Goal: Check status: Check status

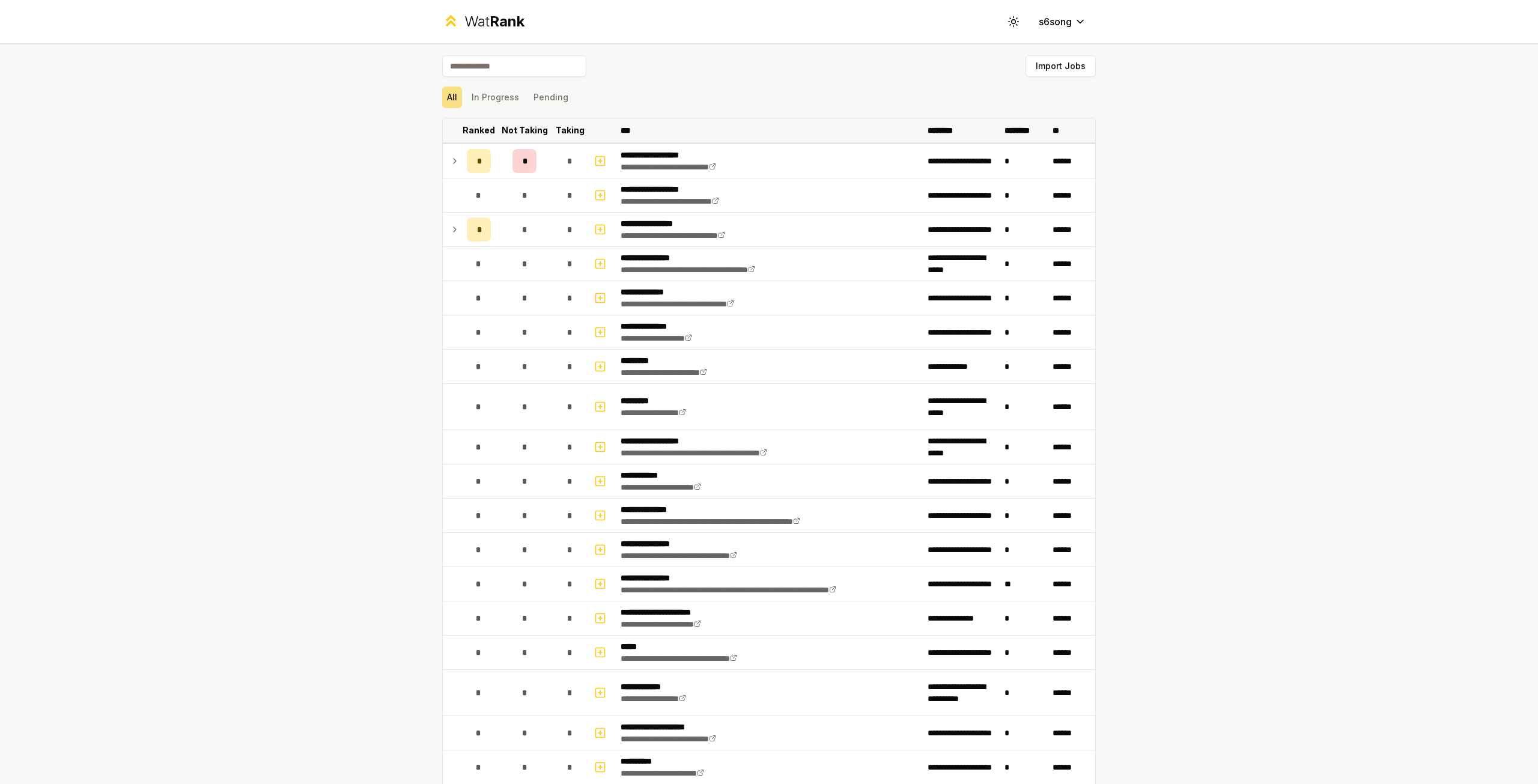
click at [463, 133] on p "Ranked" at bounding box center [479, 130] width 32 height 12
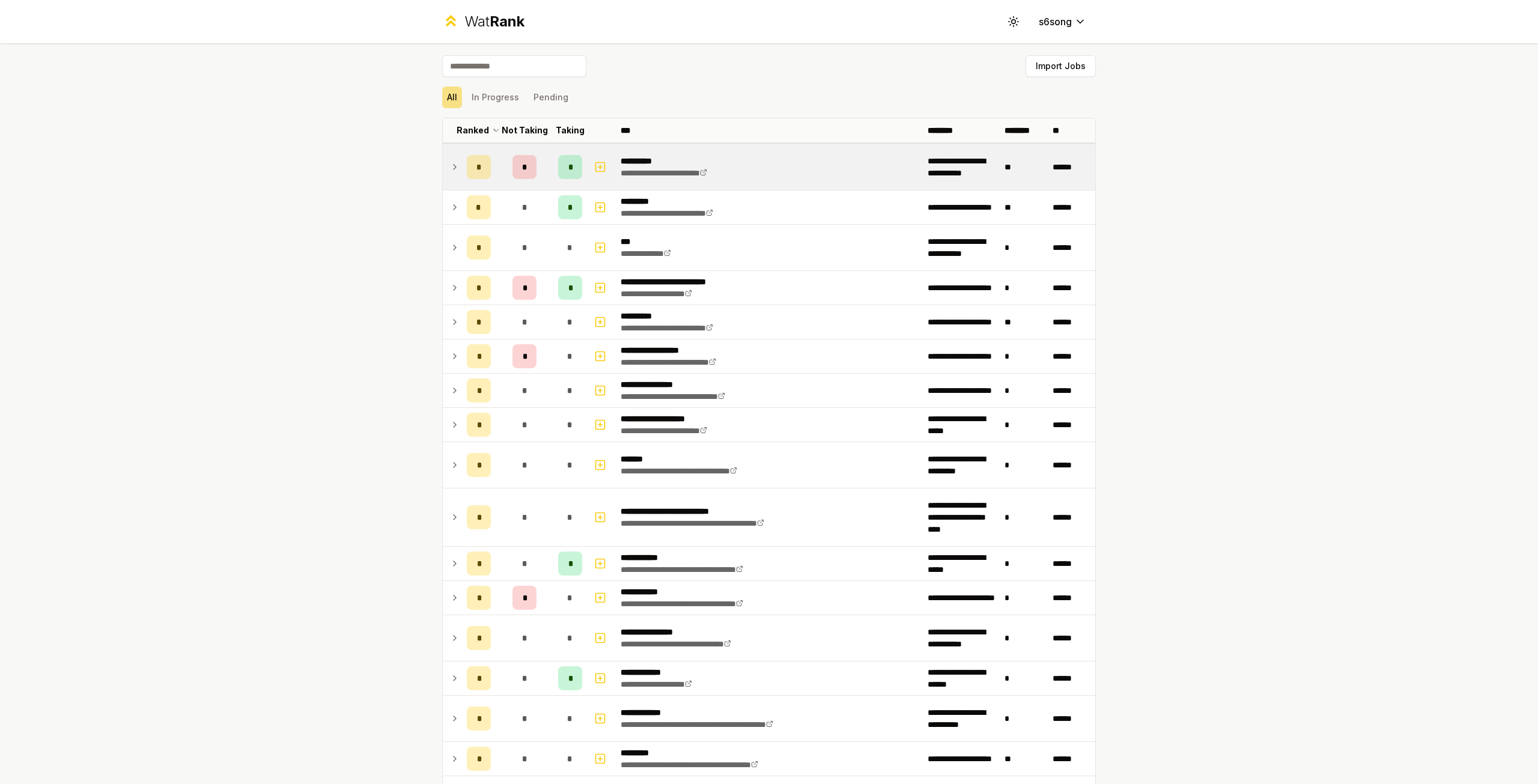
click at [462, 160] on td "*" at bounding box center [479, 166] width 34 height 45
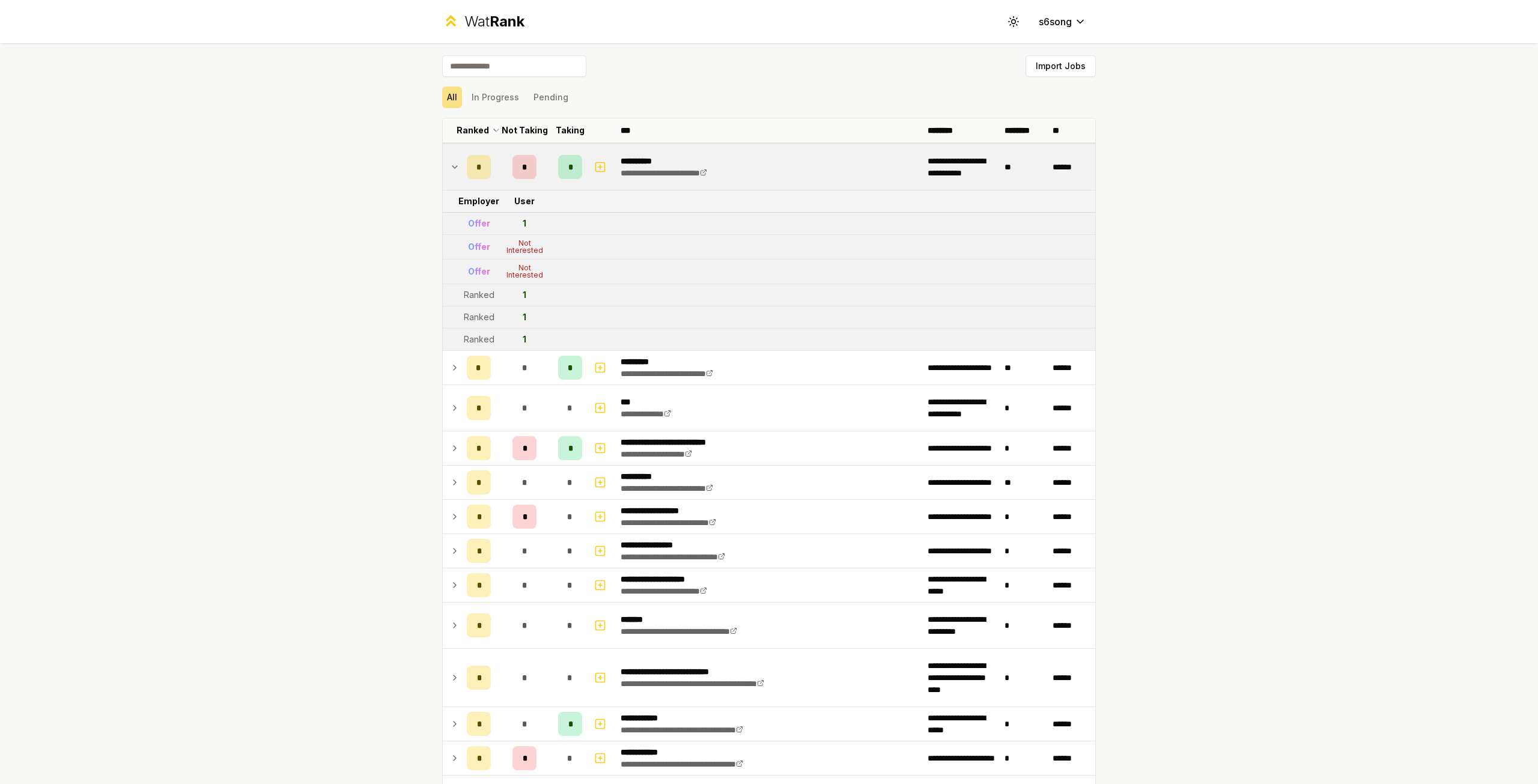
click at [462, 160] on td "*" at bounding box center [479, 166] width 34 height 45
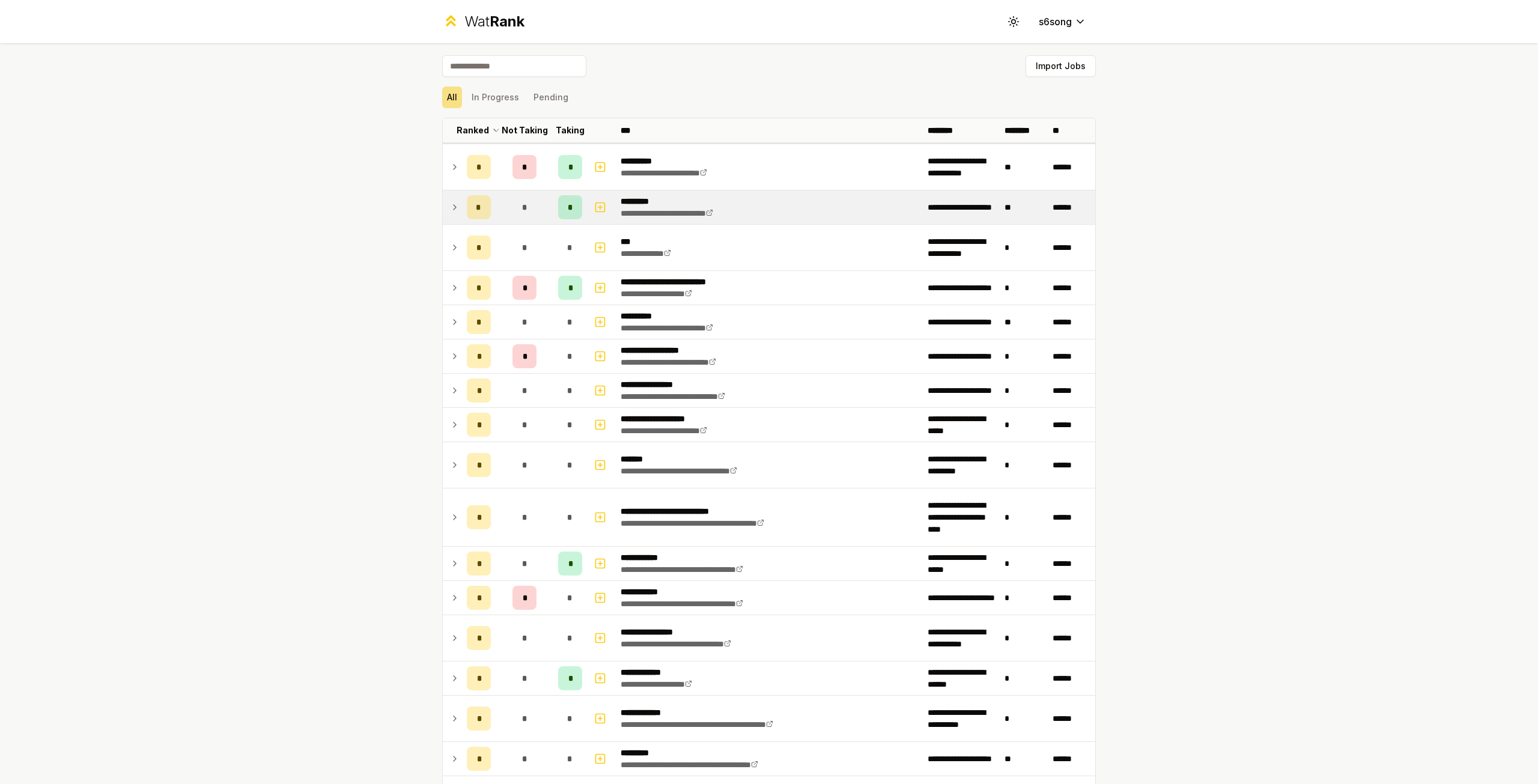
click at [450, 202] on icon at bounding box center [455, 207] width 10 height 14
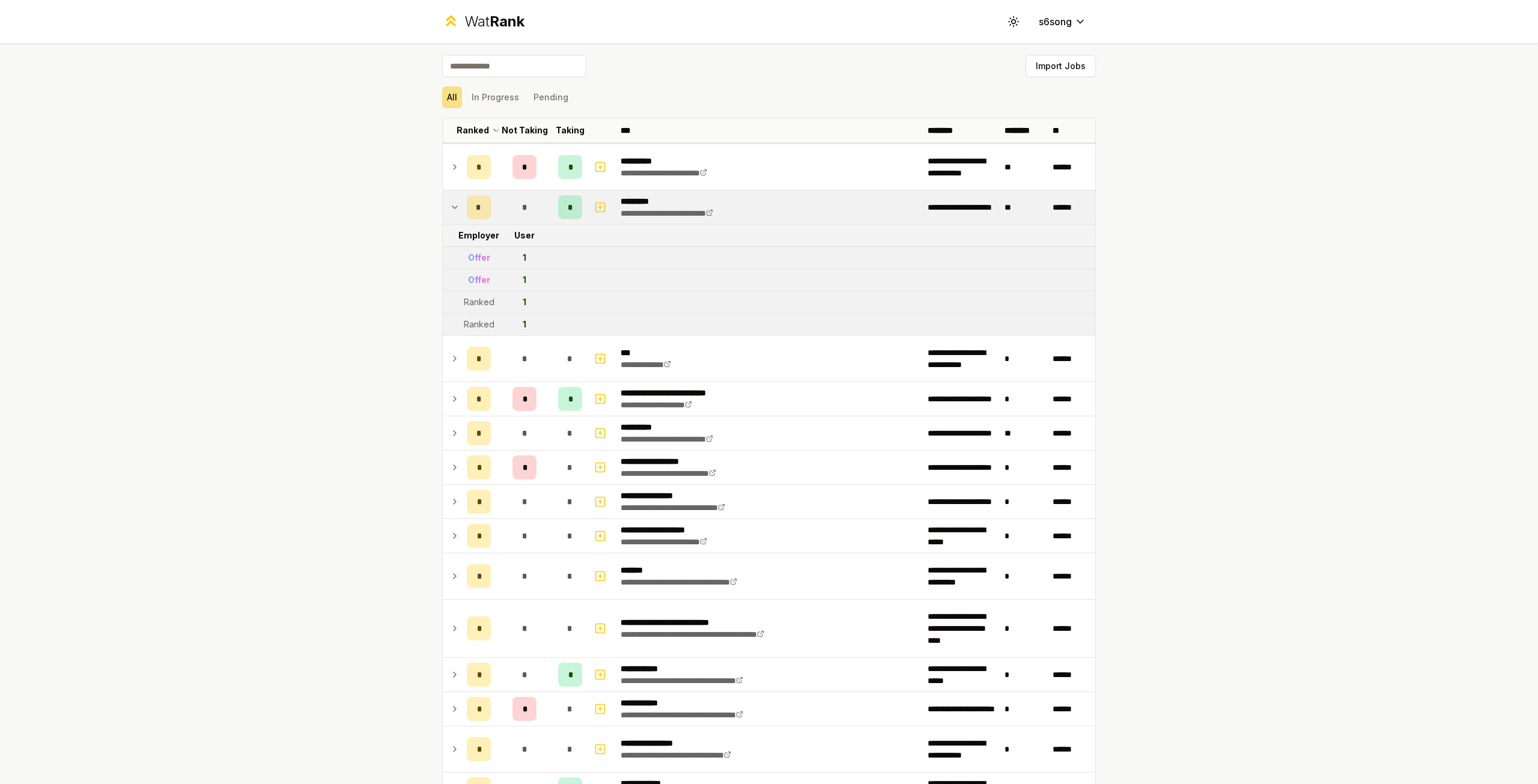
click at [450, 202] on icon at bounding box center [455, 207] width 10 height 14
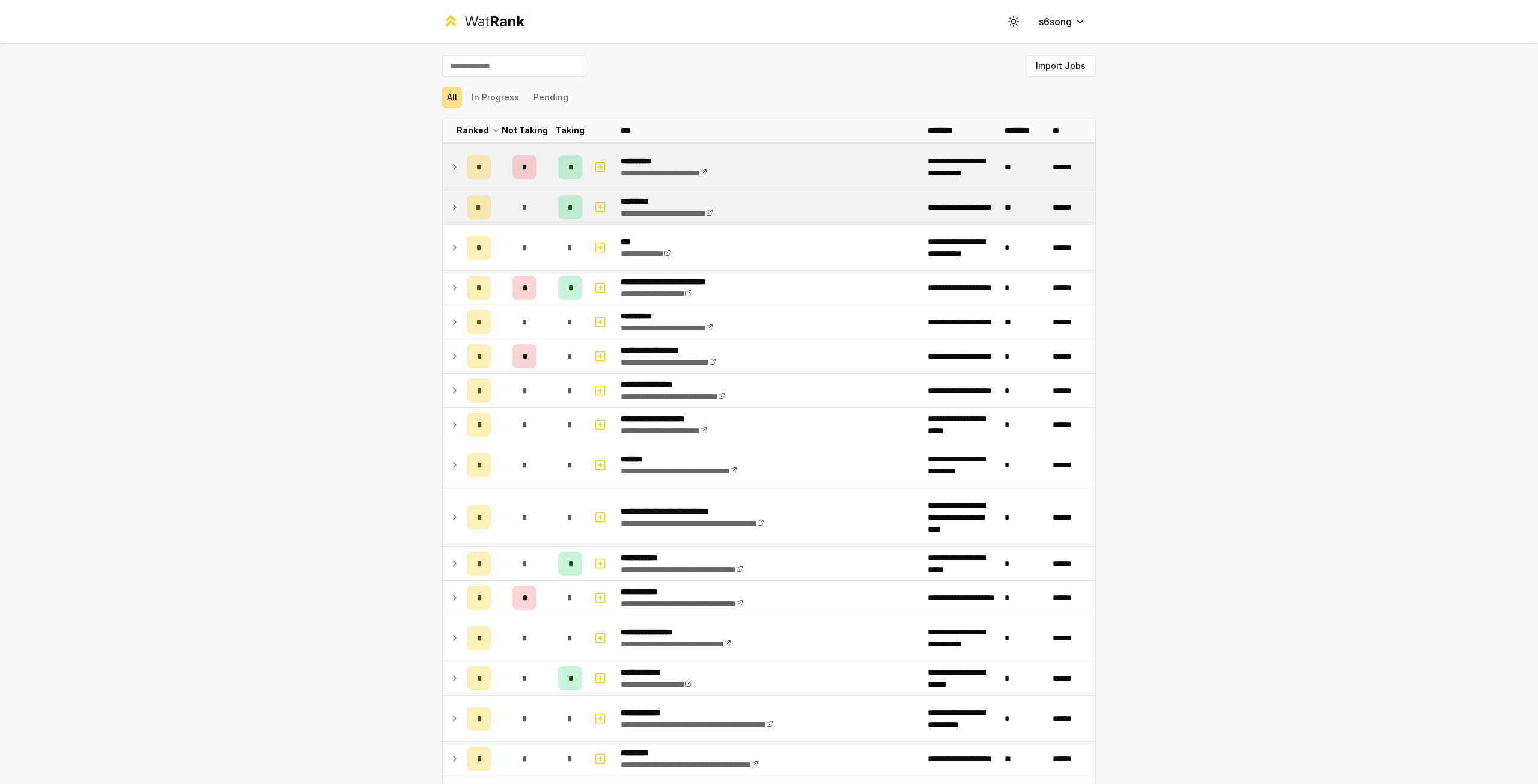
click at [456, 175] on td at bounding box center [452, 166] width 19 height 45
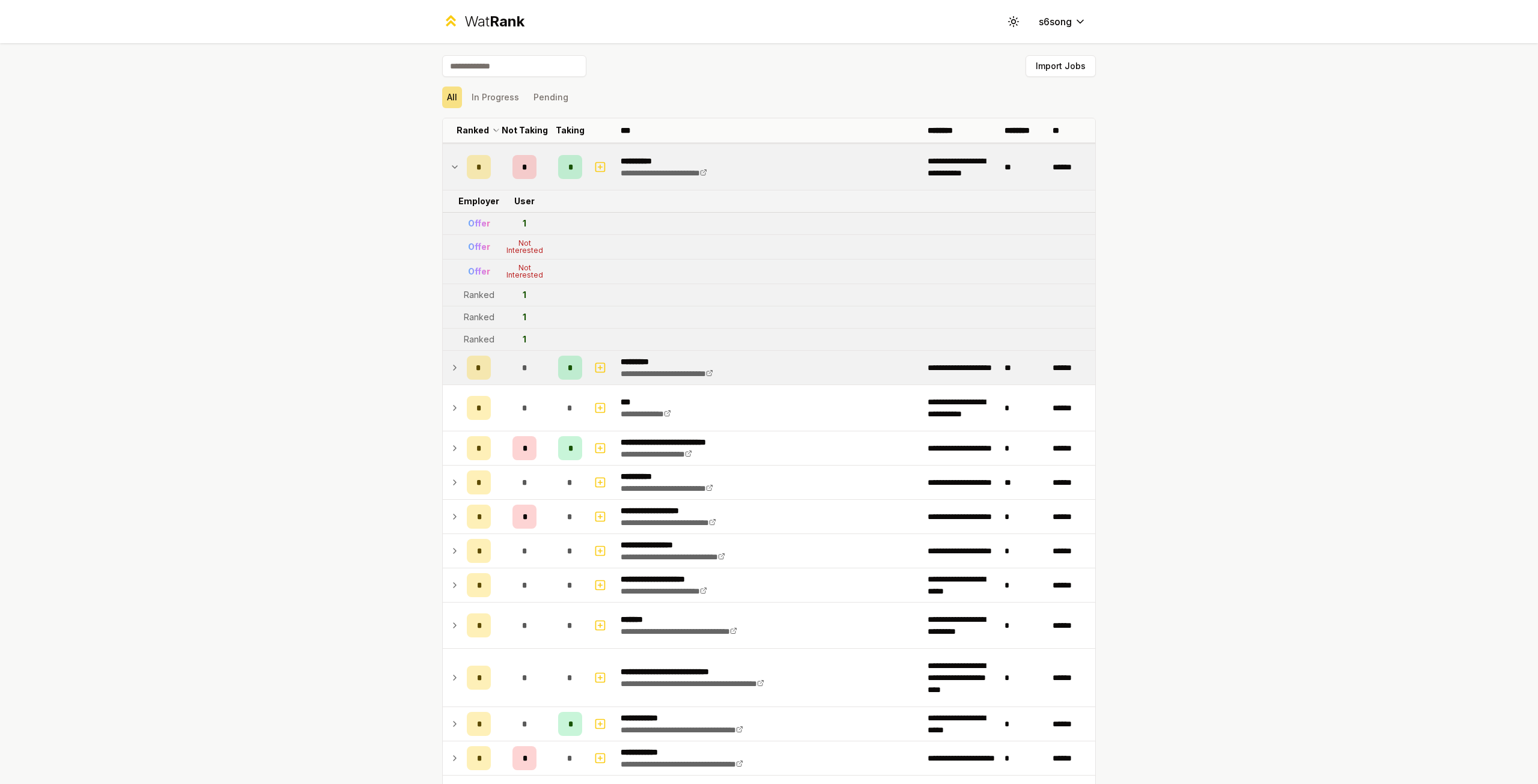
click at [450, 163] on icon at bounding box center [455, 166] width 10 height 14
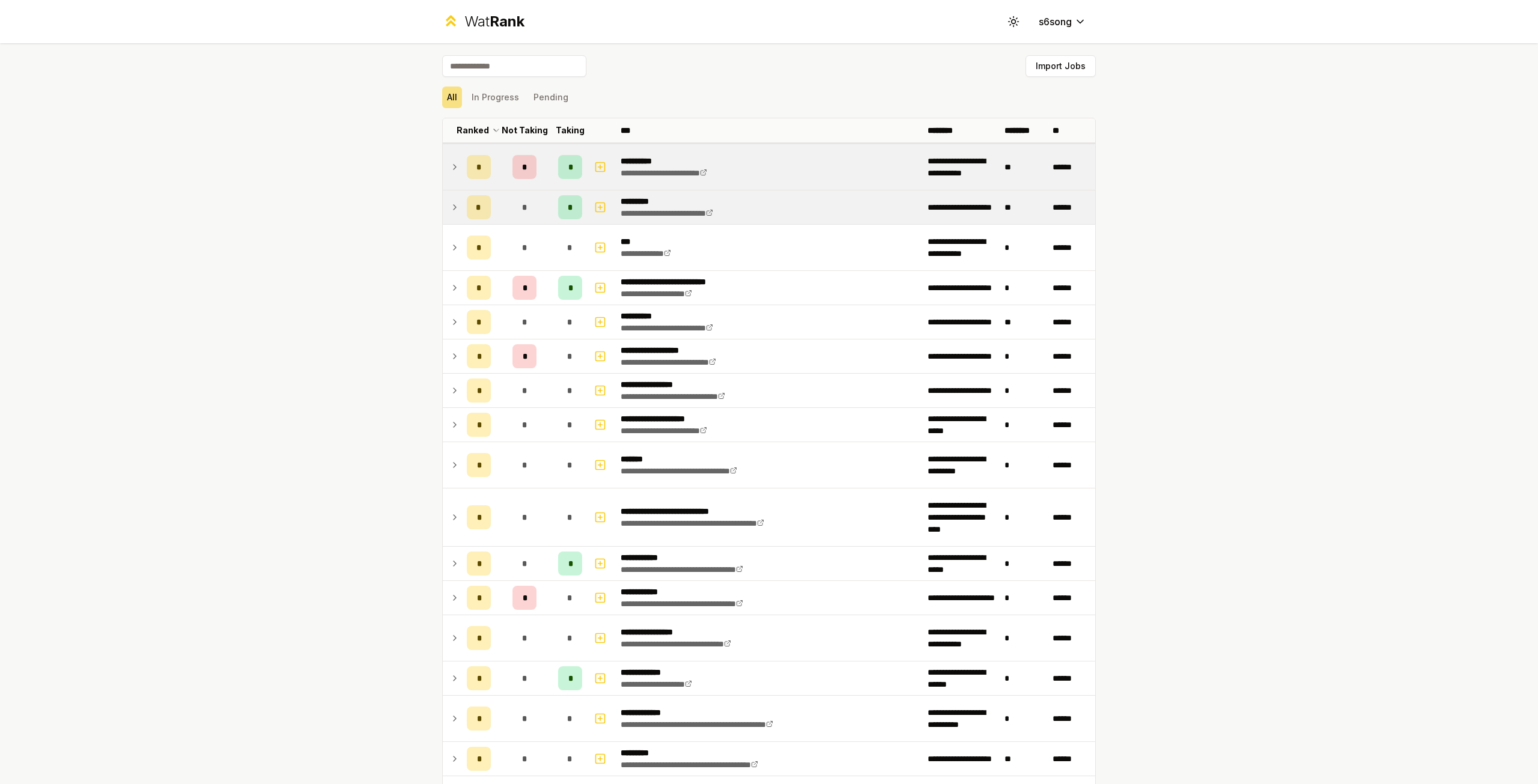
click at [450, 163] on icon at bounding box center [455, 166] width 10 height 14
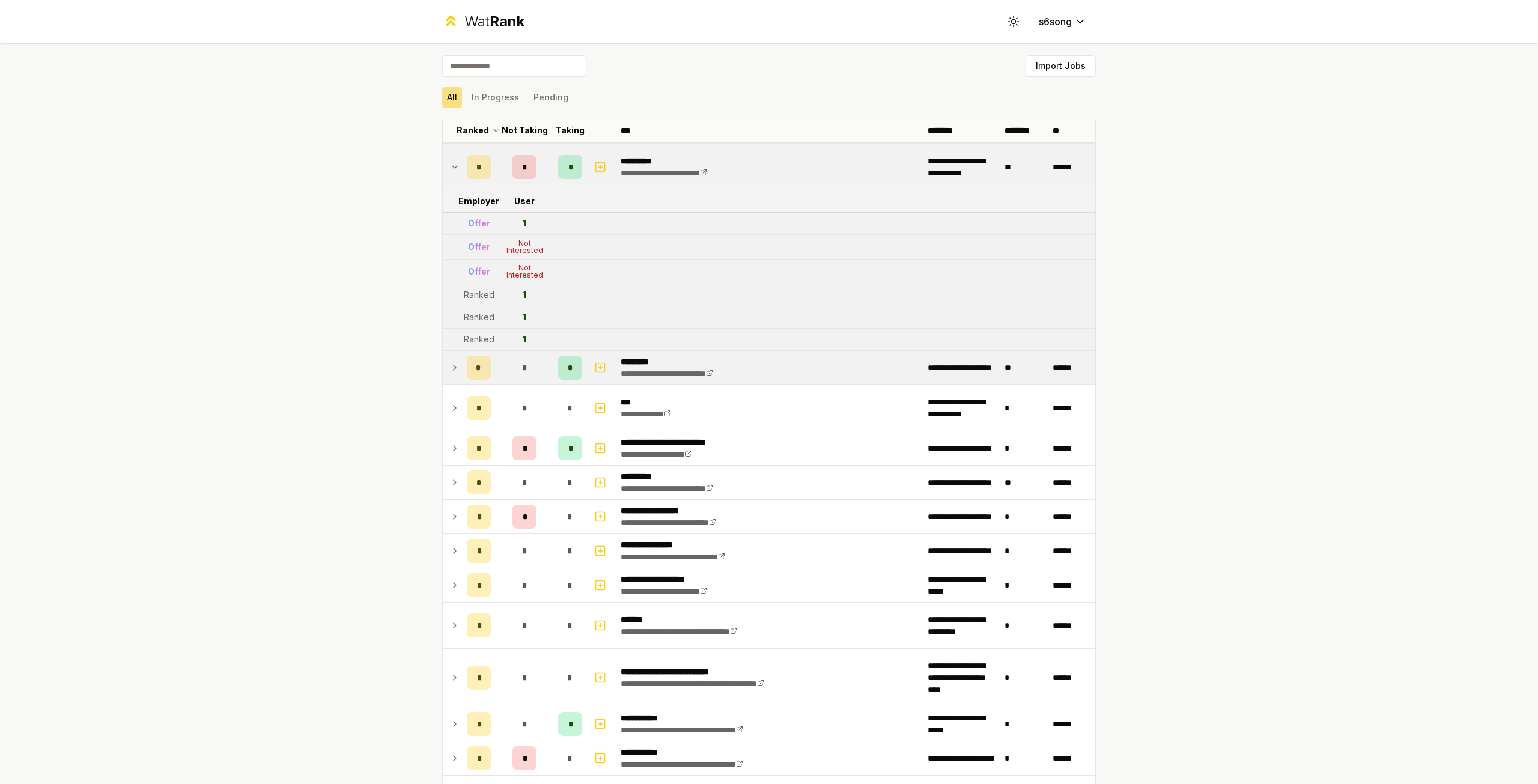
click at [450, 163] on icon at bounding box center [455, 166] width 10 height 14
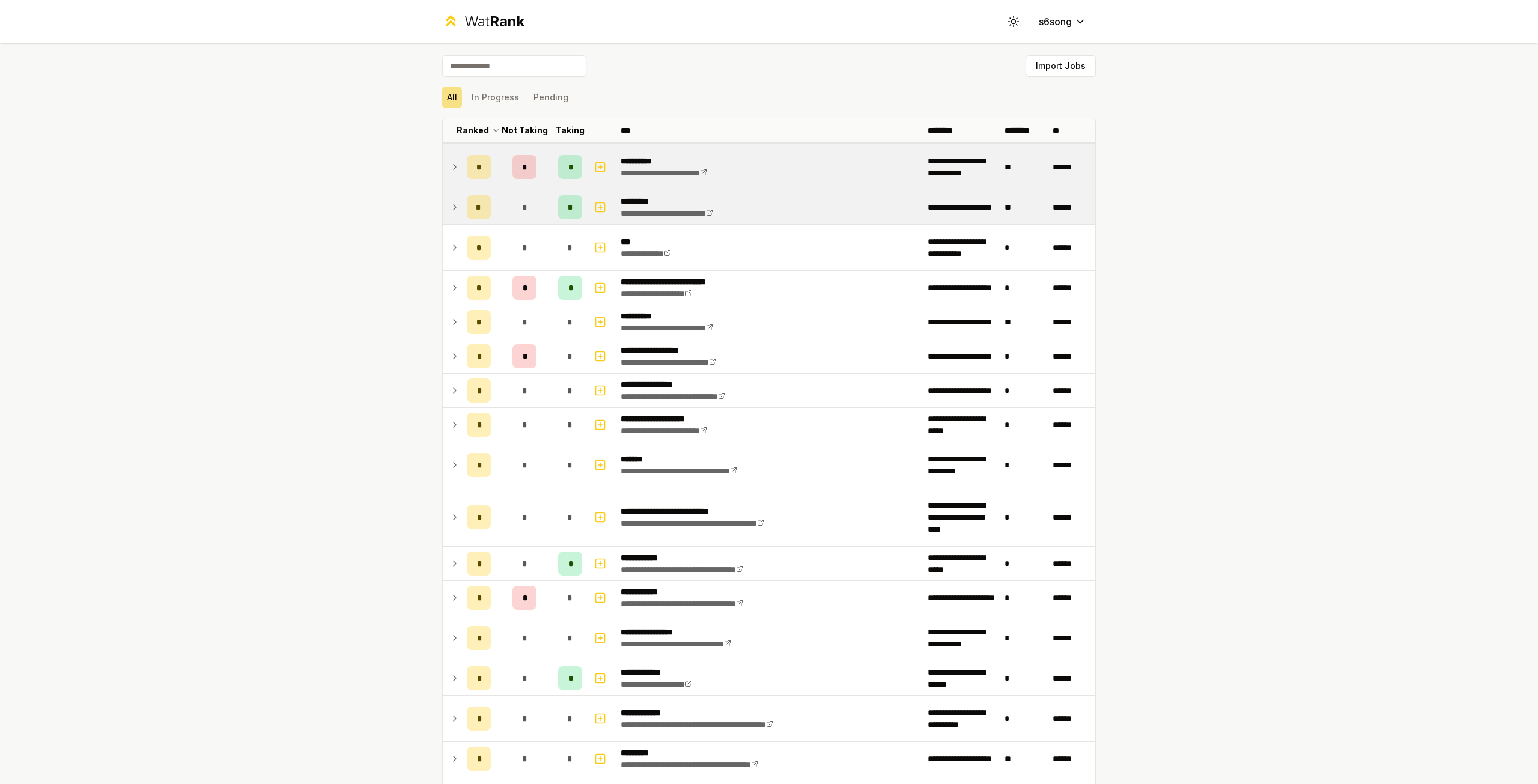
click at [406, 183] on div "**********" at bounding box center [769, 392] width 1538 height 784
click at [445, 206] on td at bounding box center [452, 207] width 19 height 34
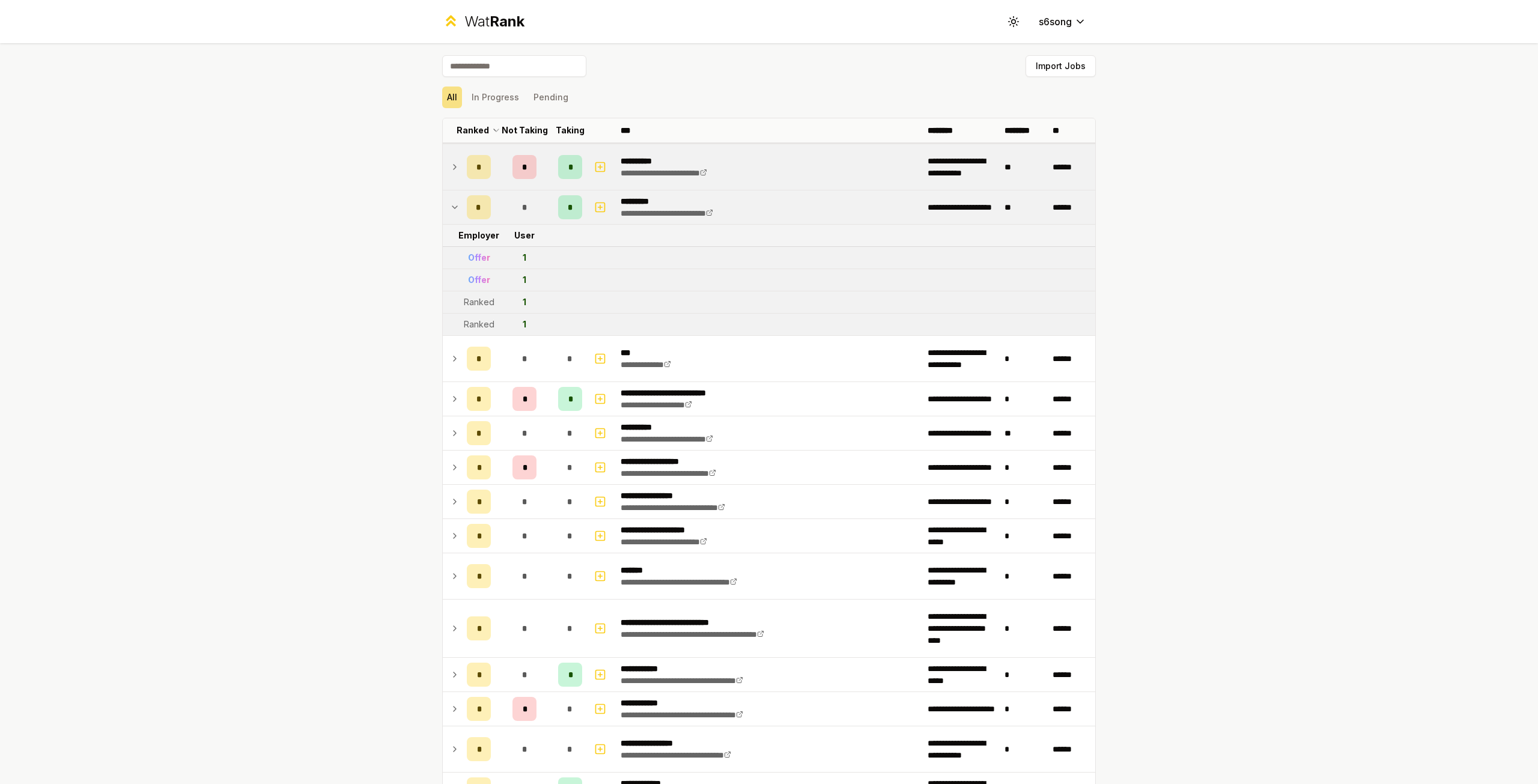
click at [445, 206] on td at bounding box center [452, 207] width 19 height 34
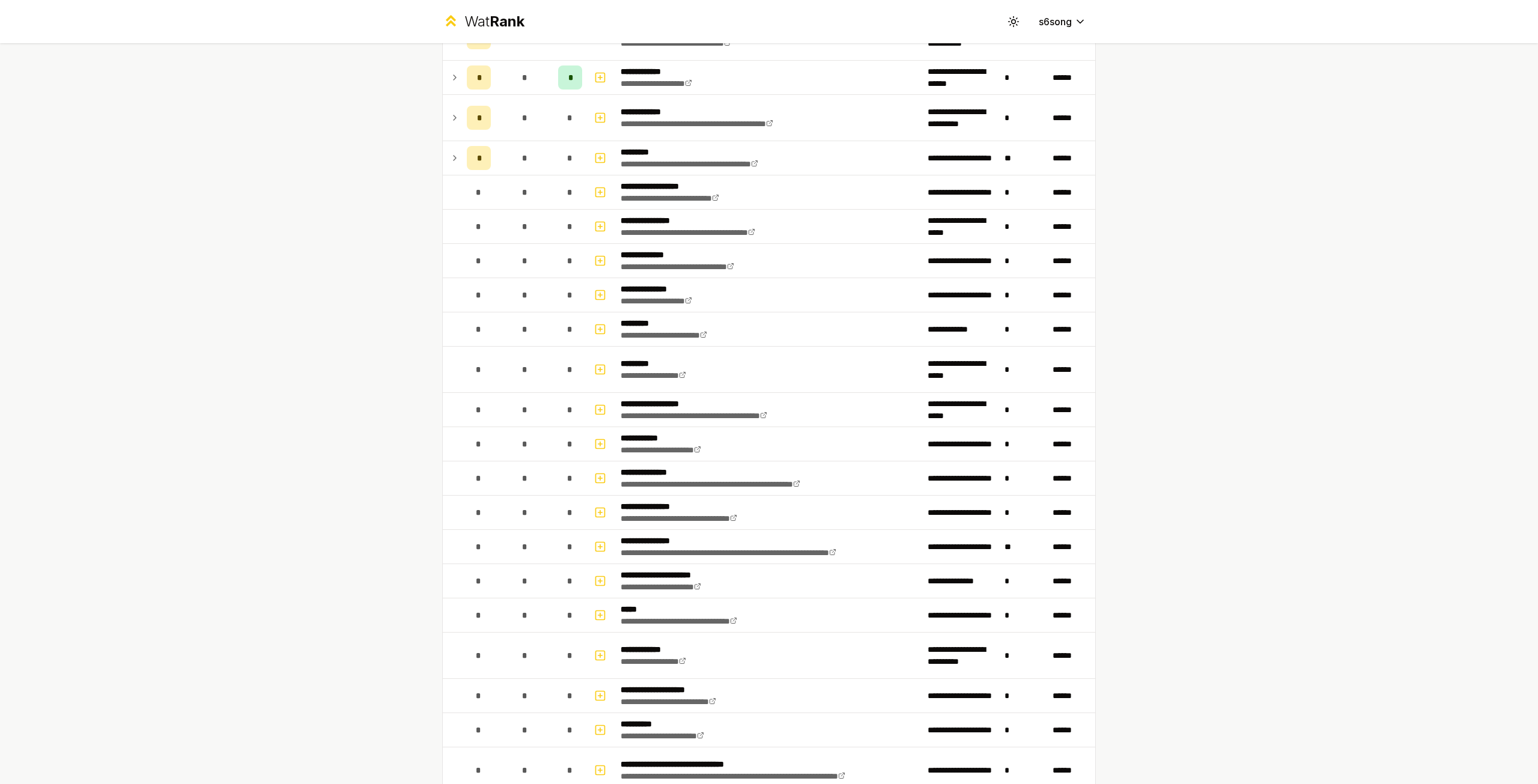
scroll to position [781, 0]
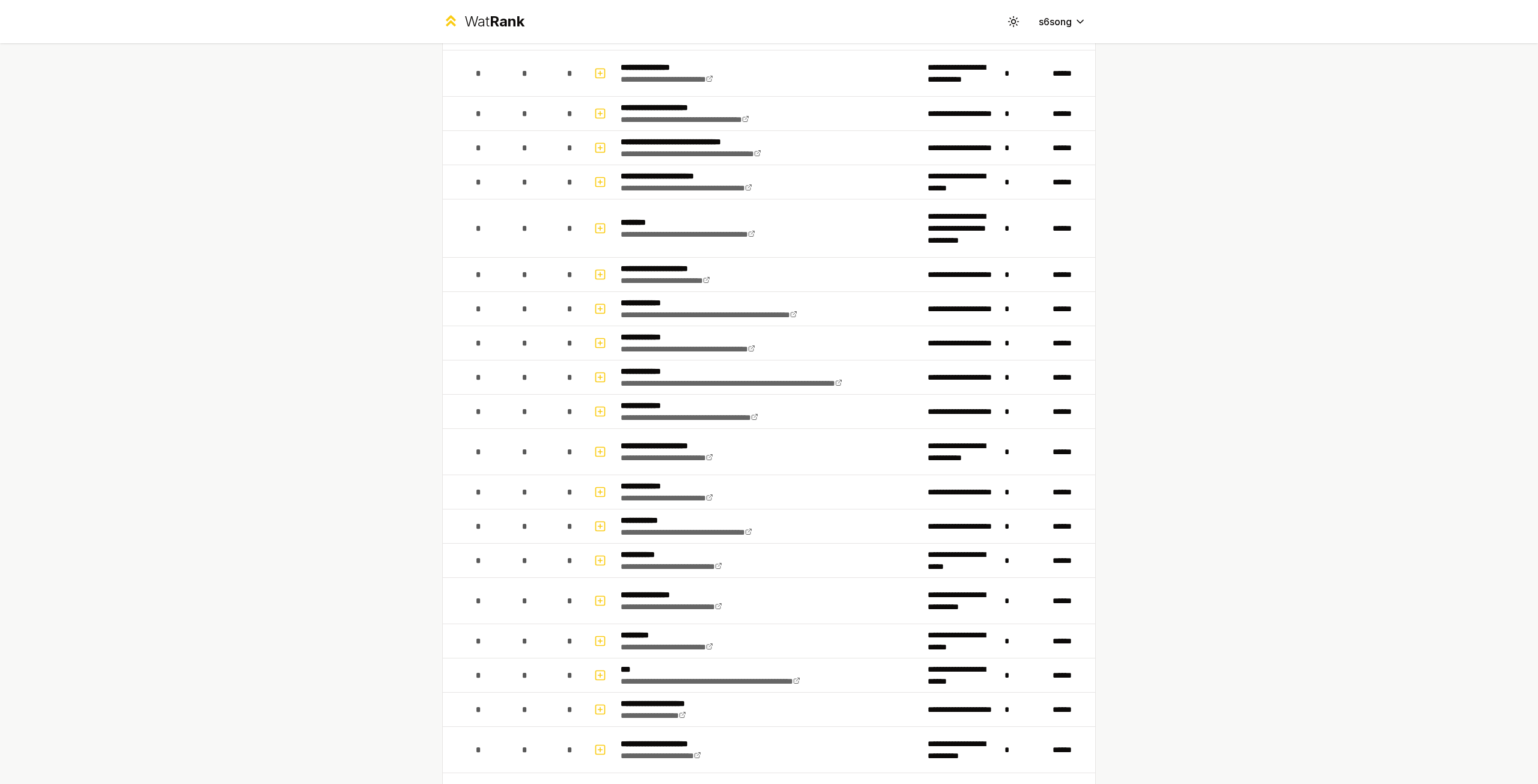
scroll to position [2461, 0]
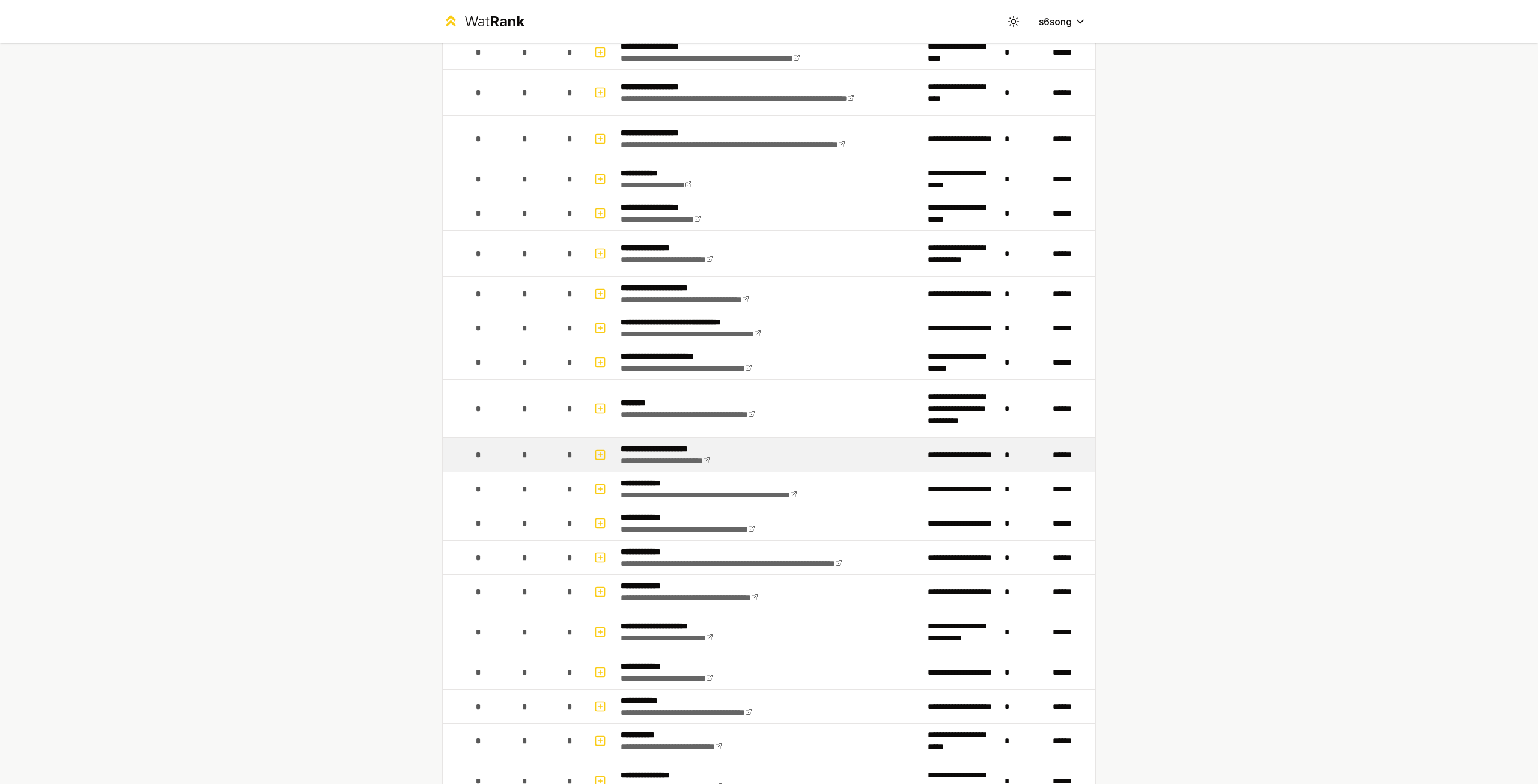
click at [710, 457] on link "**********" at bounding box center [665, 461] width 89 height 8
